Goal: Communication & Community: Participate in discussion

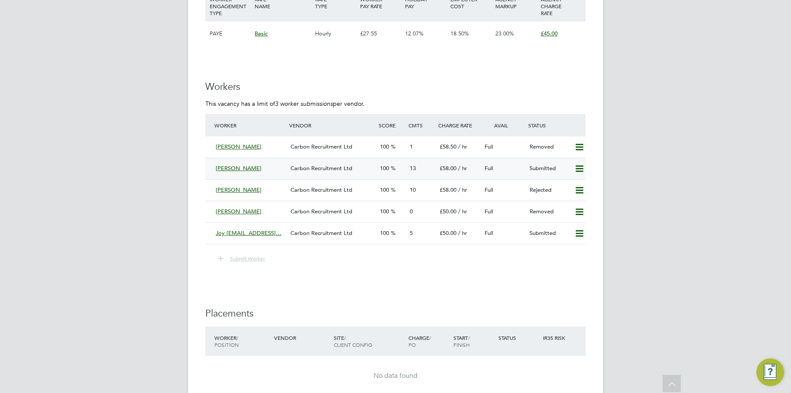
click at [411, 166] on span "13" at bounding box center [413, 168] width 6 height 7
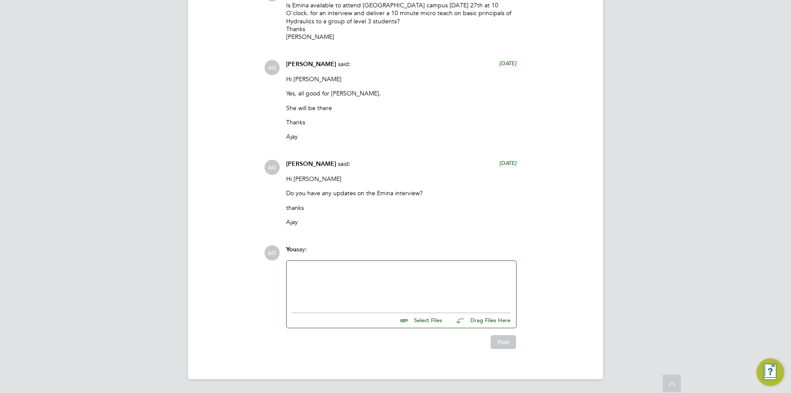
click at [327, 268] on div at bounding box center [401, 284] width 219 height 37
click at [291, 264] on div "Is there any update from Emina Interview" at bounding box center [401, 285] width 229 height 48
click at [290, 266] on div "Is there any update from Emina Interview" at bounding box center [401, 285] width 229 height 48
click at [290, 268] on div "Is there any update from Emina Interview" at bounding box center [401, 285] width 229 height 48
click at [290, 271] on div "Is there any update from Emina Interview" at bounding box center [401, 285] width 229 height 48
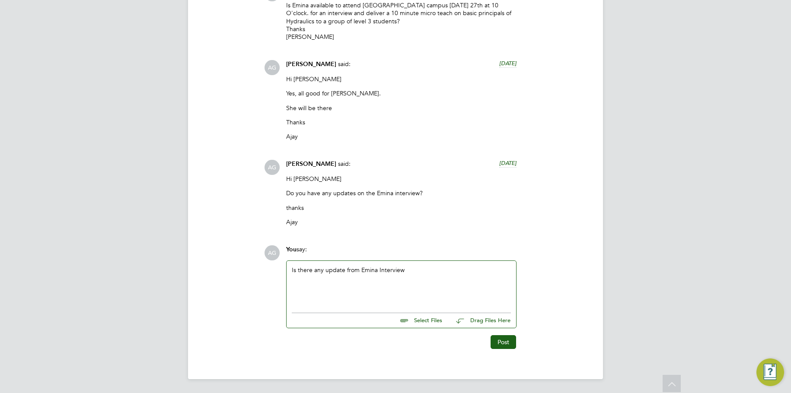
click at [293, 271] on div "Is there any update from Emina Interview" at bounding box center [401, 284] width 219 height 37
click at [496, 347] on button "Post" at bounding box center [503, 342] width 25 height 14
